Goal: Information Seeking & Learning: Learn about a topic

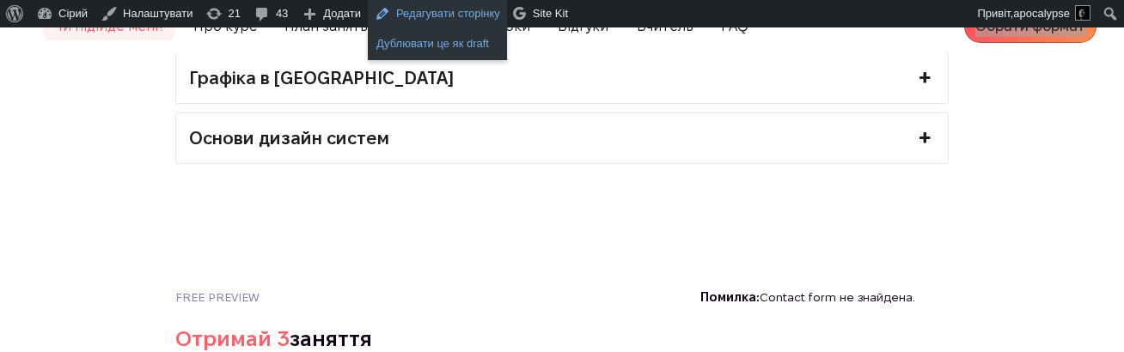
scroll to position [4284, 0]
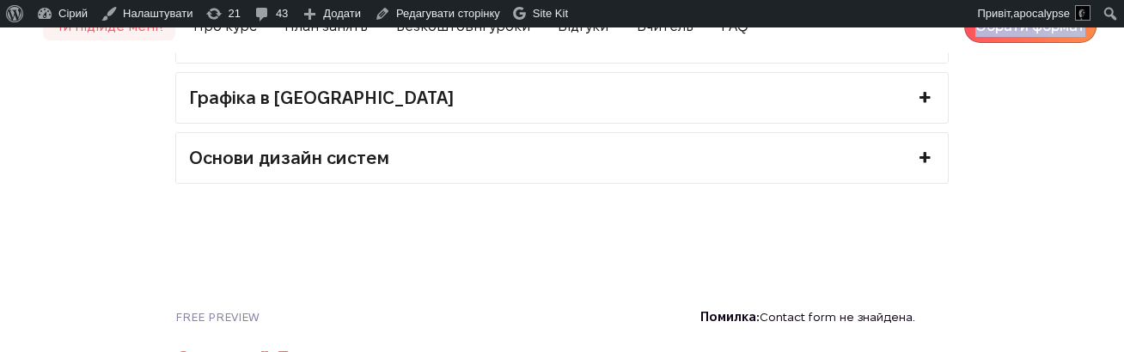
click at [486, 176] on link "Основи дизайн систем" at bounding box center [562, 158] width 772 height 50
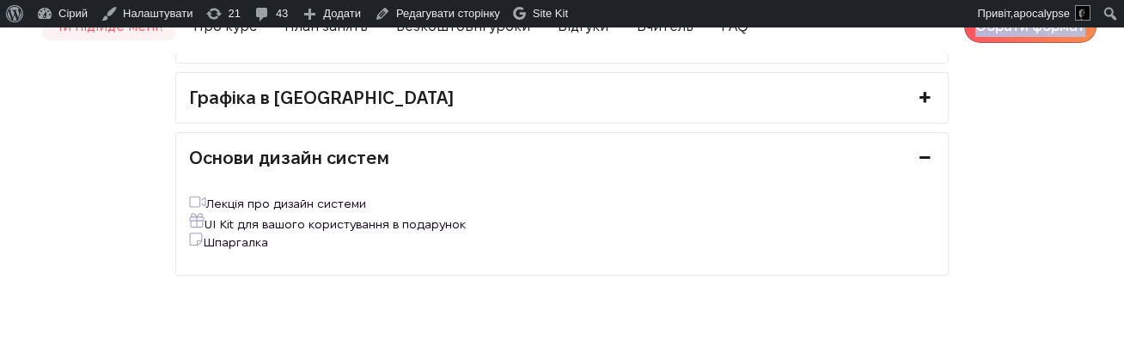
click at [457, 119] on link "Графіка в [GEOGRAPHIC_DATA]" at bounding box center [562, 98] width 772 height 50
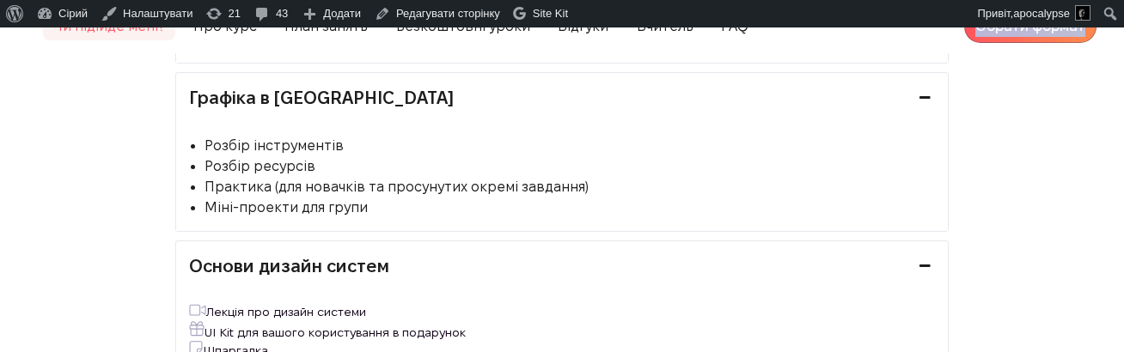
click at [471, 260] on link "Основи дизайн систем" at bounding box center [562, 266] width 772 height 50
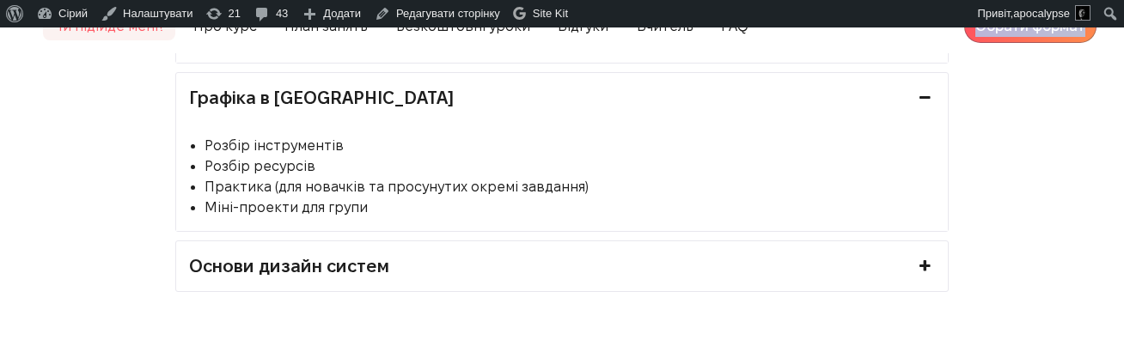
click at [474, 278] on link "Основи дизайн систем" at bounding box center [562, 266] width 772 height 50
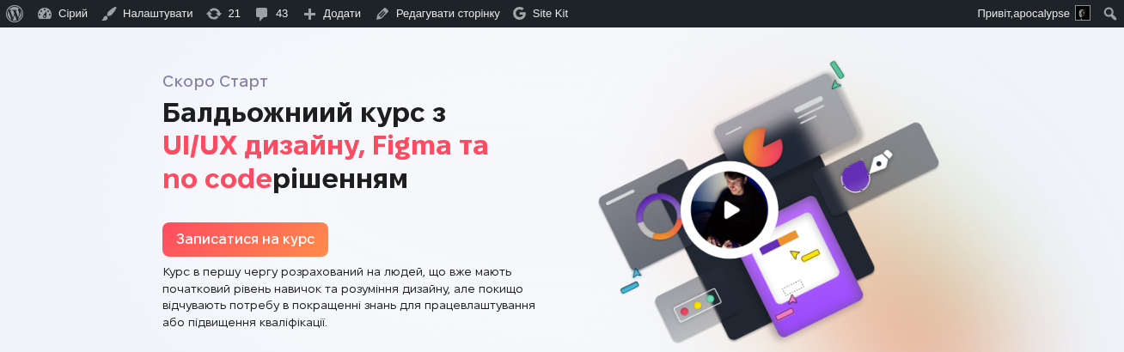
scroll to position [0, 0]
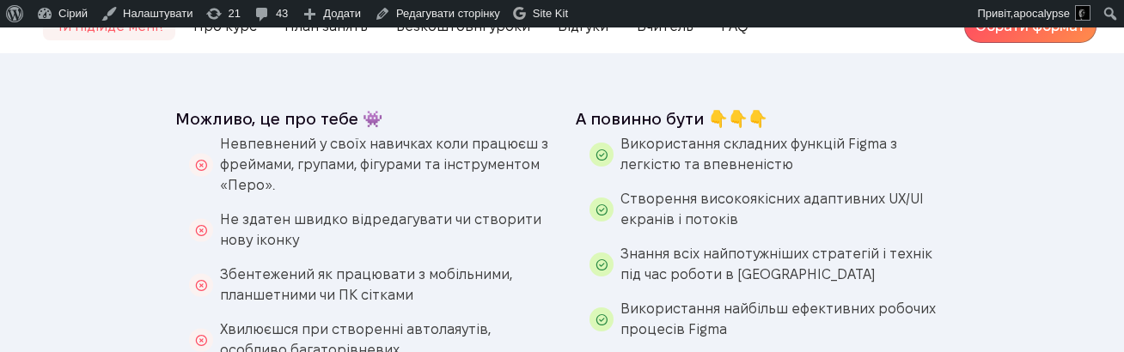
scroll to position [1207, 0]
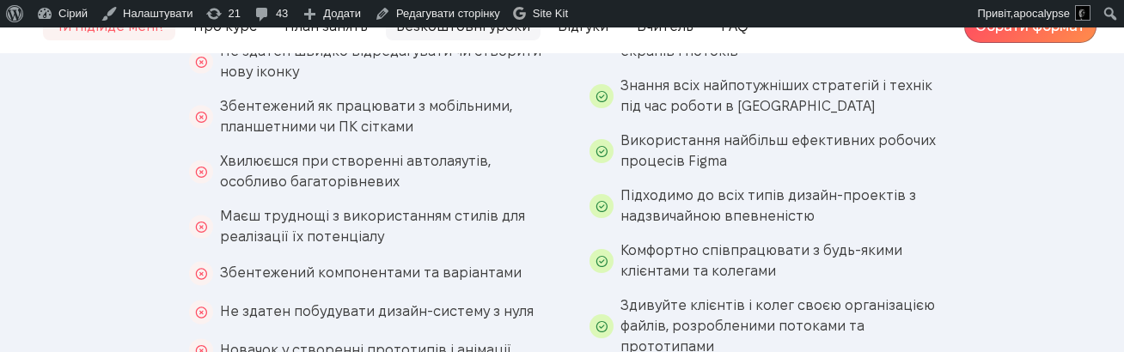
click at [436, 28] on span "Безкоштовні уроки" at bounding box center [463, 26] width 155 height 28
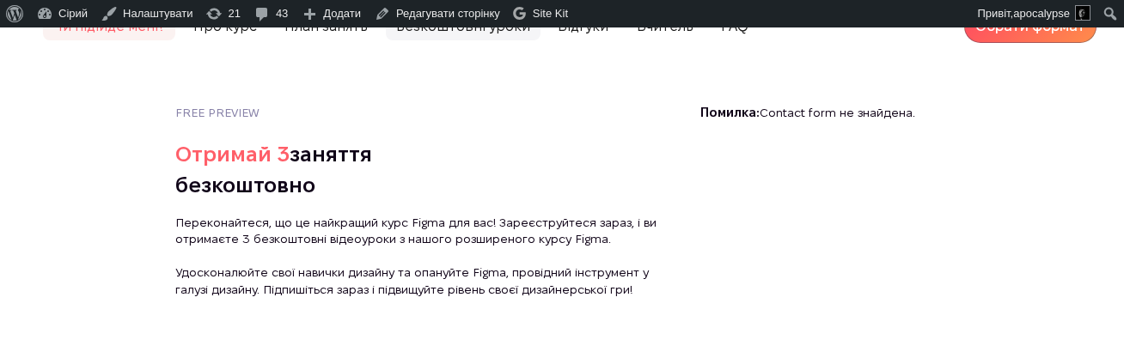
scroll to position [4604, 0]
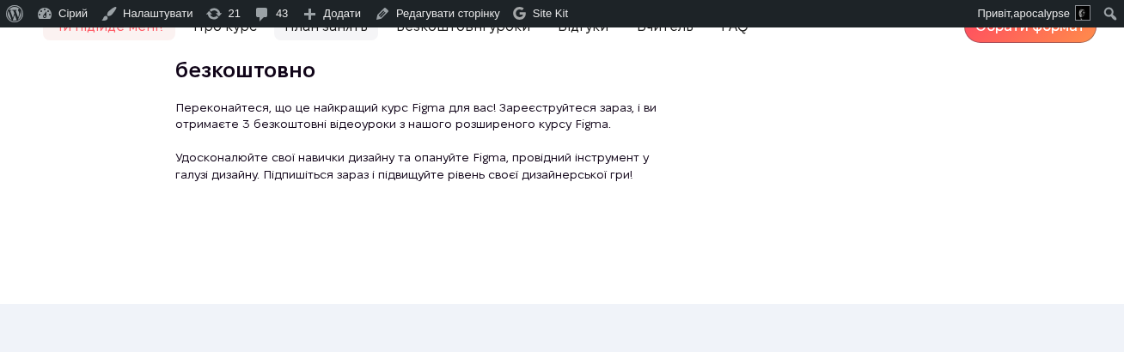
click at [308, 28] on span "План занять" at bounding box center [326, 26] width 104 height 28
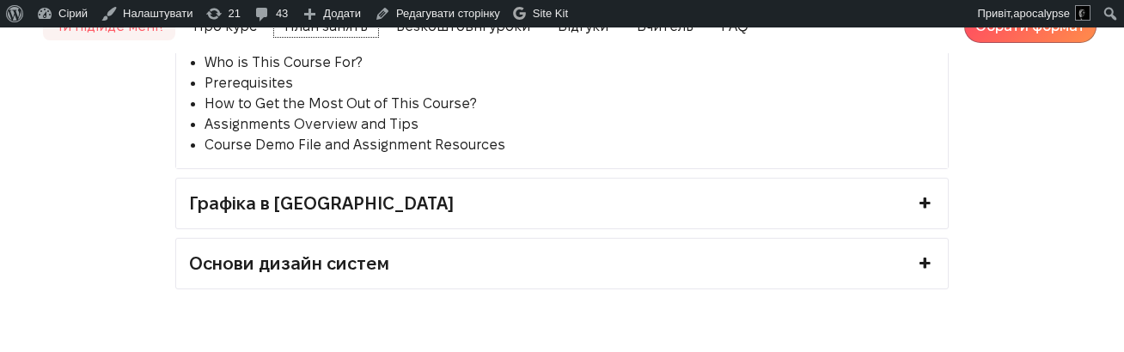
scroll to position [4164, 0]
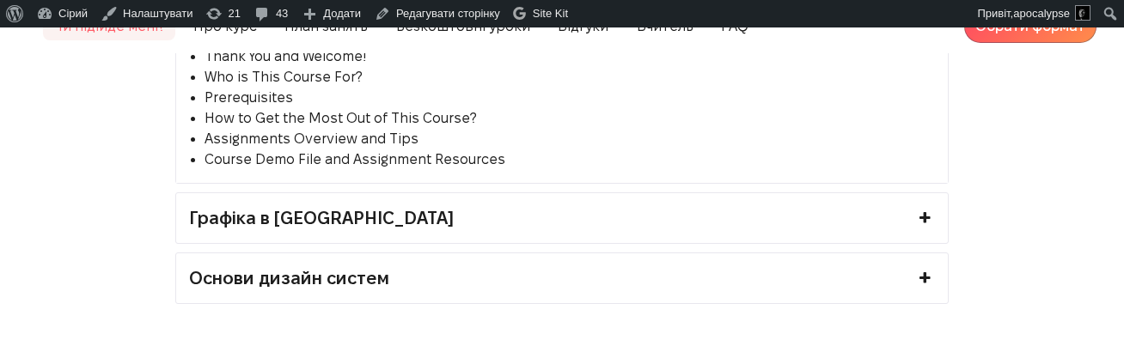
click at [364, 217] on link "Графіка в [GEOGRAPHIC_DATA]" at bounding box center [562, 218] width 772 height 50
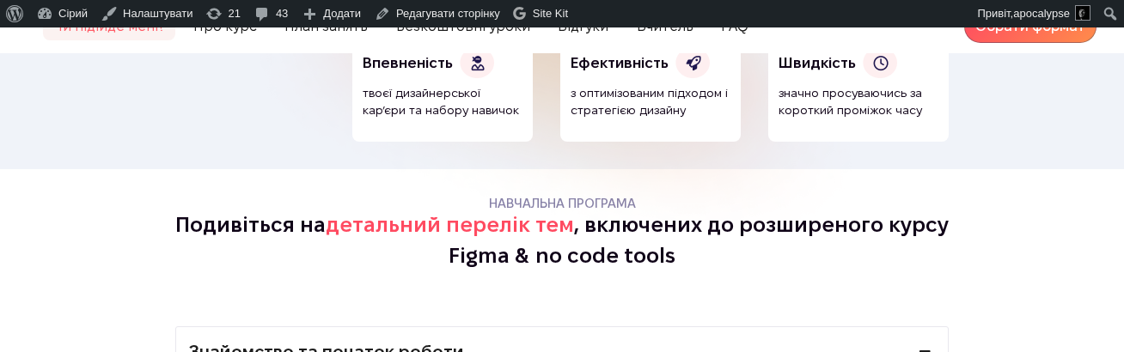
scroll to position [3804, 0]
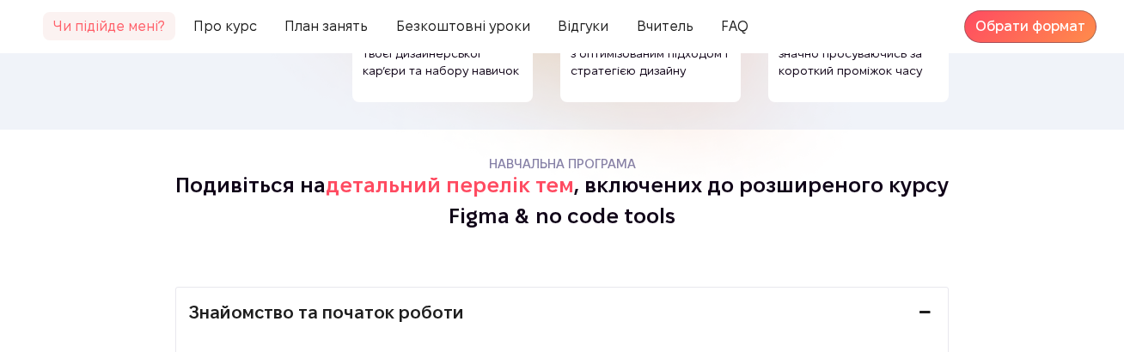
scroll to position [3974, 0]
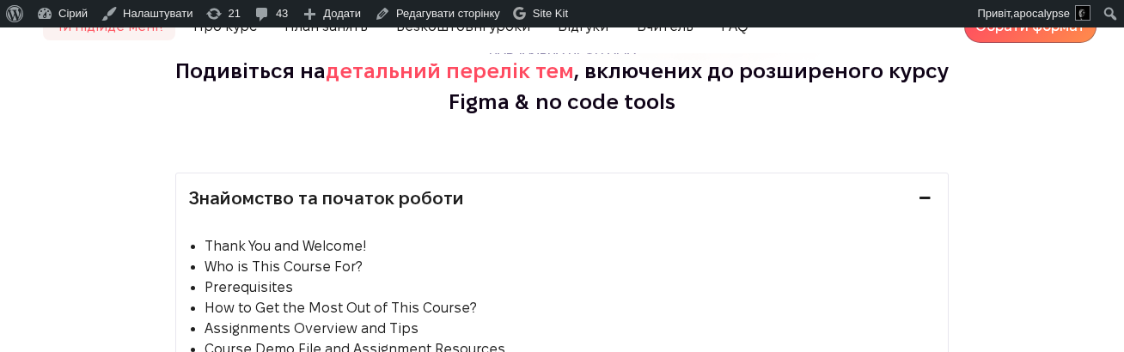
click at [436, 203] on link "Знайомство та початок роботи" at bounding box center [562, 199] width 772 height 50
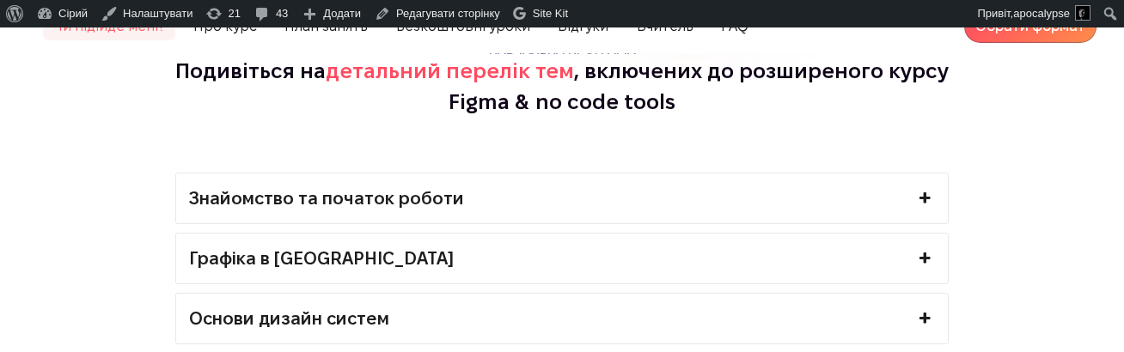
click at [436, 204] on link "Знайомство та початок роботи" at bounding box center [562, 199] width 772 height 50
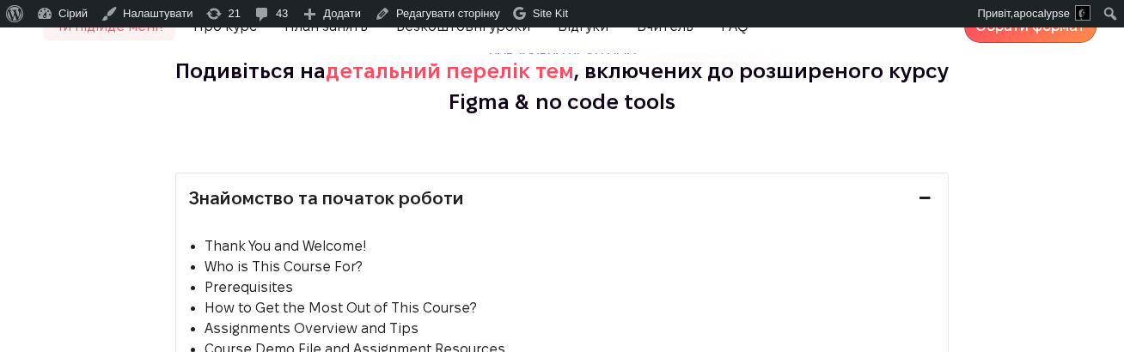
click at [429, 204] on link "Знайомство та початок роботи" at bounding box center [562, 199] width 772 height 50
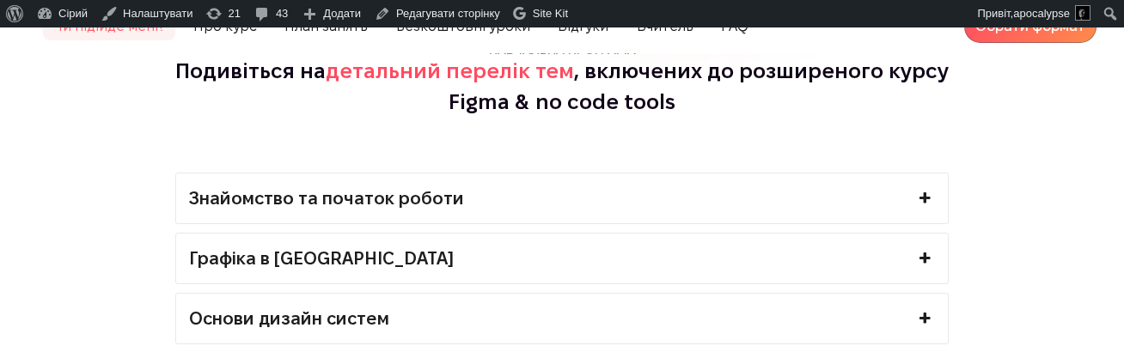
click at [303, 209] on link "Знайомство та початок роботи" at bounding box center [562, 199] width 772 height 50
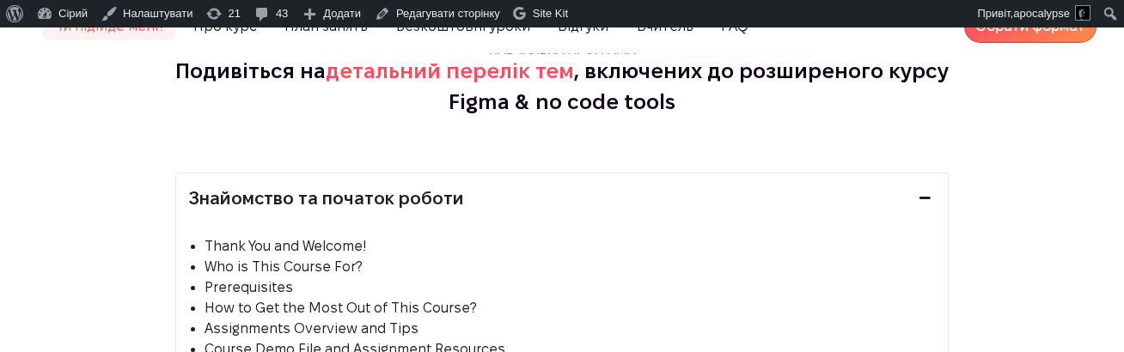
click at [303, 209] on link "Знайомство та початок роботи" at bounding box center [562, 199] width 772 height 50
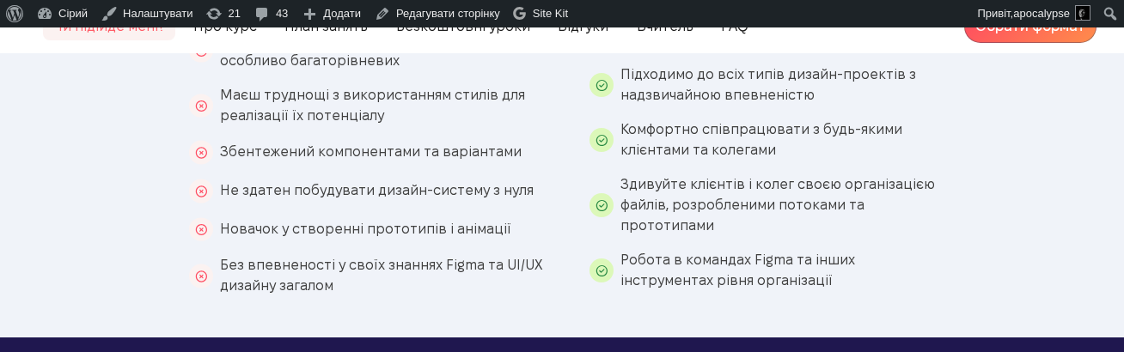
scroll to position [1329, 0]
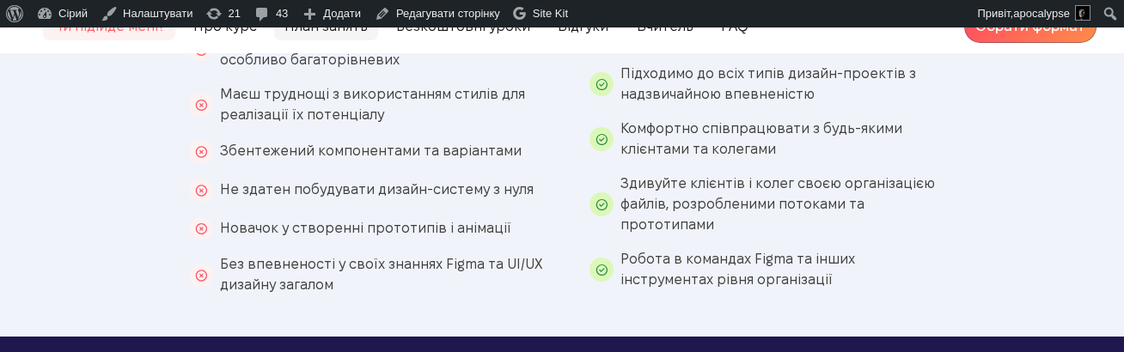
click at [341, 34] on span "План занять" at bounding box center [326, 26] width 104 height 28
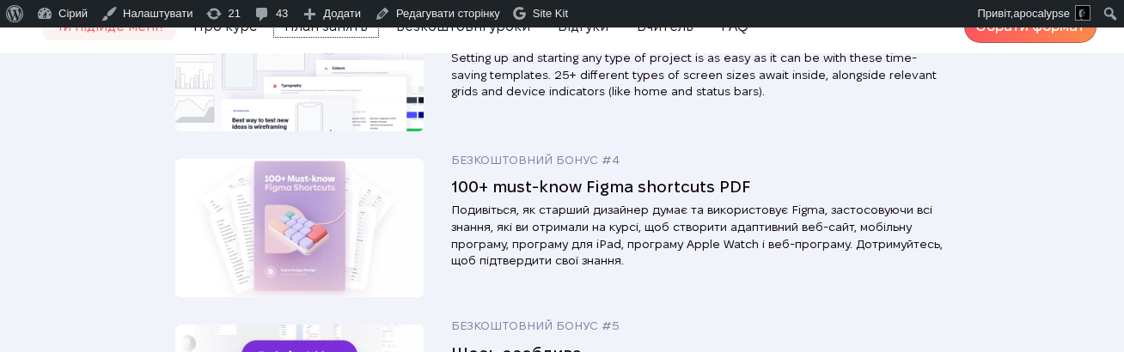
scroll to position [4164, 0]
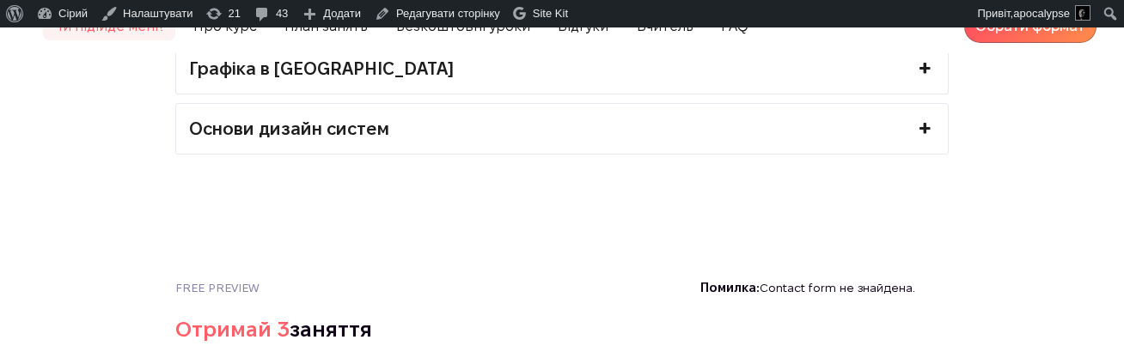
click at [399, 154] on link "Основи дизайн систем" at bounding box center [562, 129] width 772 height 50
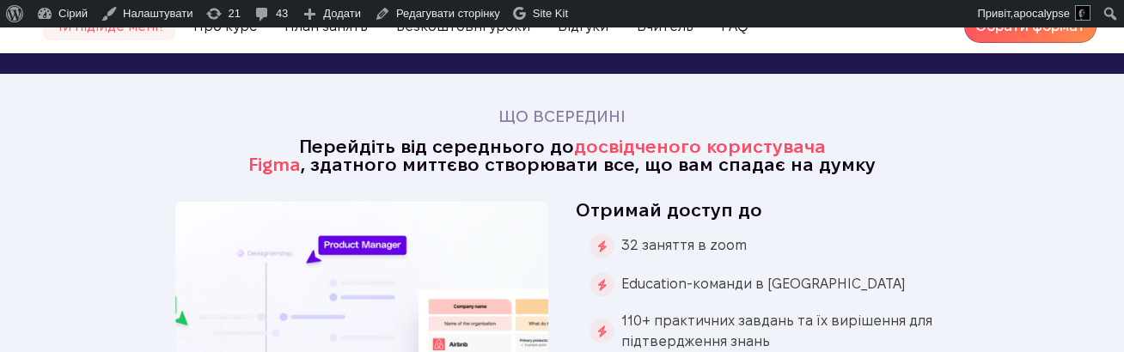
scroll to position [2180, 0]
